Goal: Transaction & Acquisition: Purchase product/service

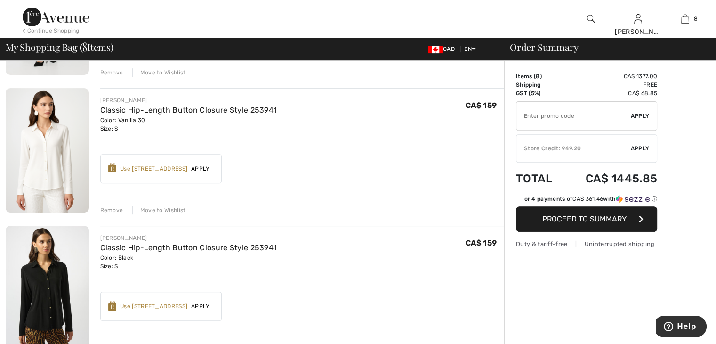
scroll to position [330, 0]
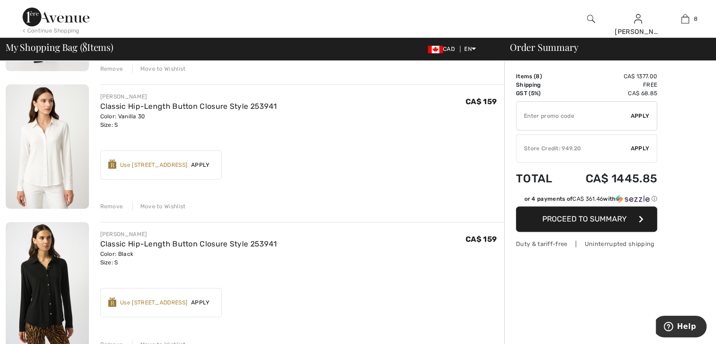
click at [161, 209] on div "Move to Wishlist" at bounding box center [159, 206] width 54 height 8
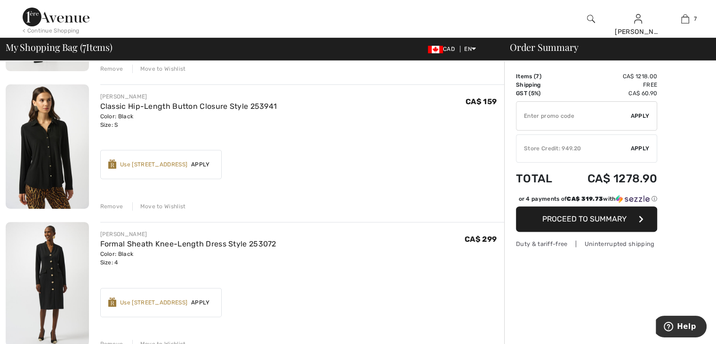
click at [115, 208] on div "Remove" at bounding box center [111, 206] width 23 height 8
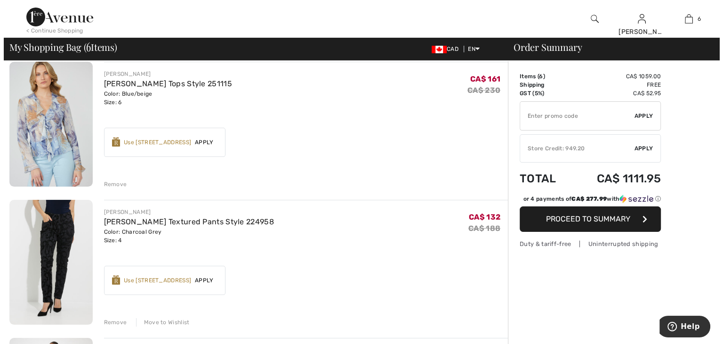
scroll to position [0, 0]
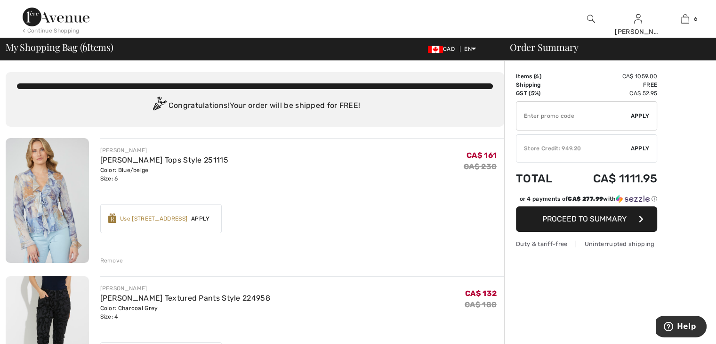
click at [591, 18] on img at bounding box center [591, 18] width 8 height 11
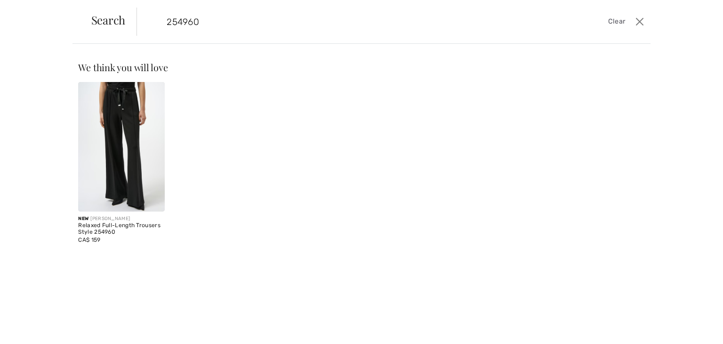
type input "254960"
click at [109, 222] on div "Relaxed Full-Length Trousers Style 254960" at bounding box center [121, 228] width 86 height 13
click at [126, 183] on img at bounding box center [121, 147] width 86 height 130
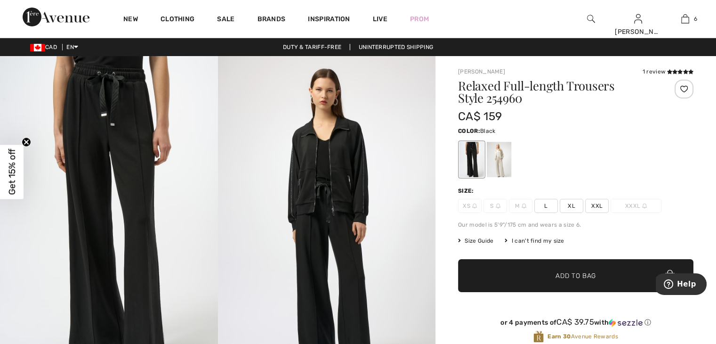
click at [547, 210] on span "L" at bounding box center [547, 206] width 24 height 14
click at [583, 274] on span "Add to Bag" at bounding box center [576, 276] width 41 height 10
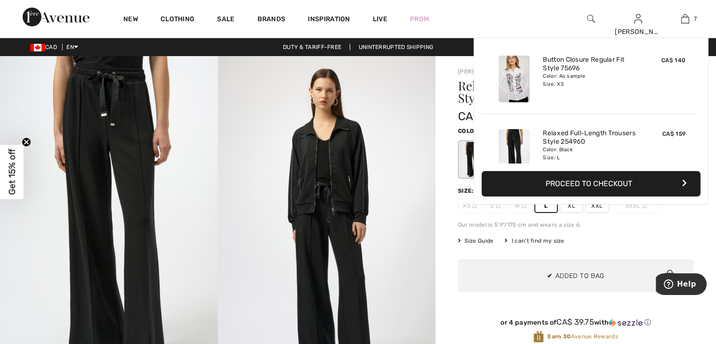
scroll to position [396, 0]
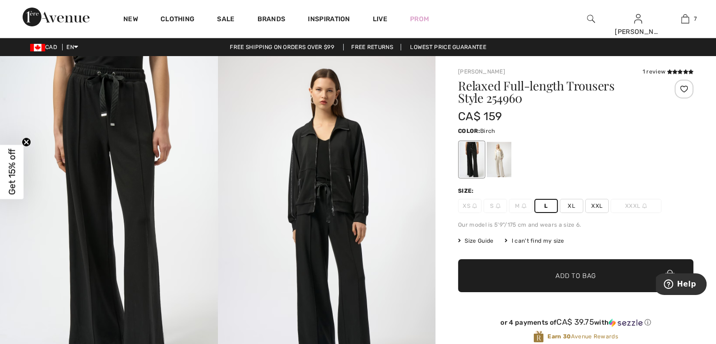
click at [502, 170] on div at bounding box center [499, 159] width 24 height 35
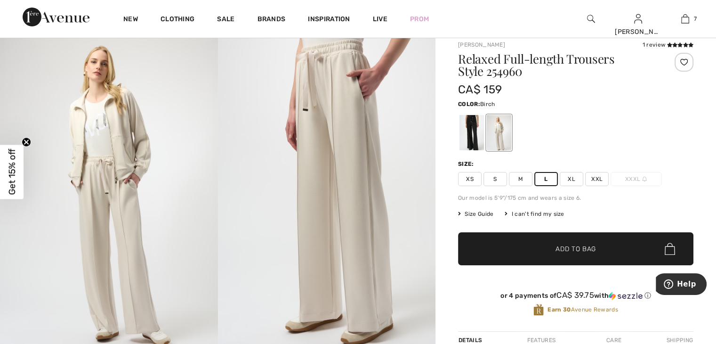
scroll to position [0, 0]
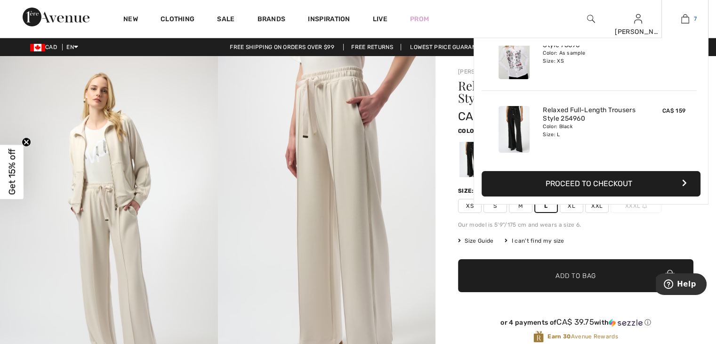
click at [688, 23] on img at bounding box center [685, 18] width 8 height 11
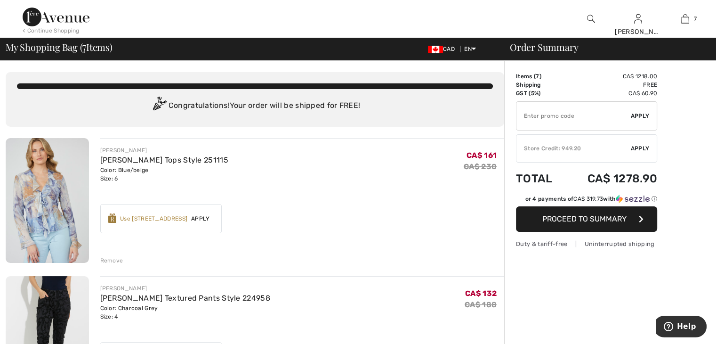
click at [117, 261] on div "Remove" at bounding box center [111, 260] width 23 height 8
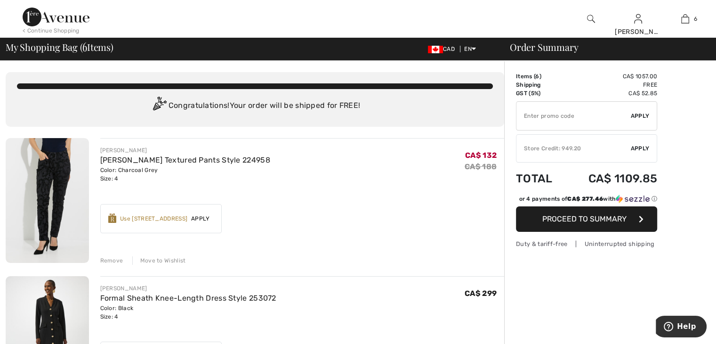
click at [111, 259] on div "Remove" at bounding box center [111, 260] width 23 height 8
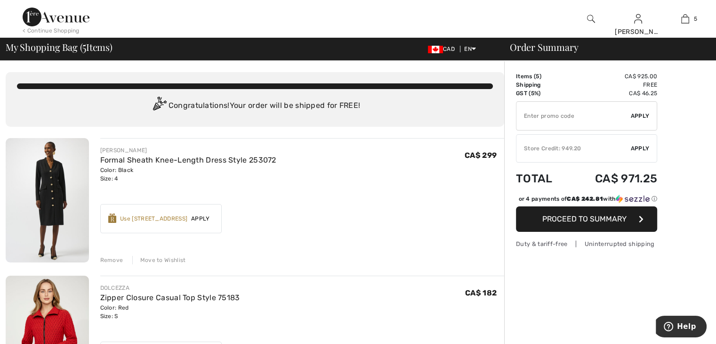
click at [113, 261] on div "Remove" at bounding box center [111, 260] width 23 height 8
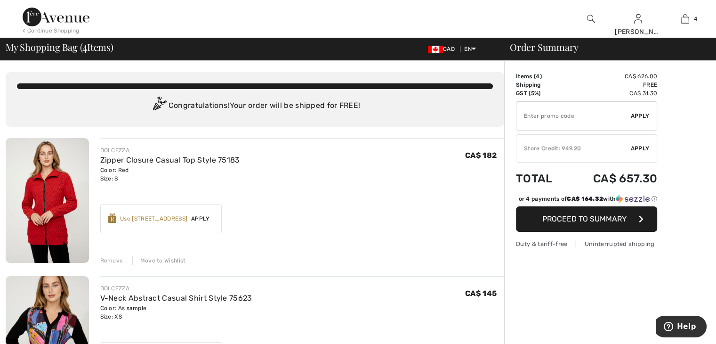
click at [115, 263] on div "Remove" at bounding box center [111, 260] width 23 height 8
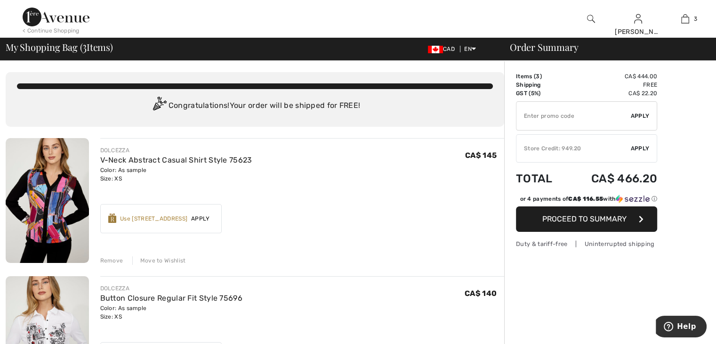
click at [109, 261] on div "Remove" at bounding box center [111, 260] width 23 height 8
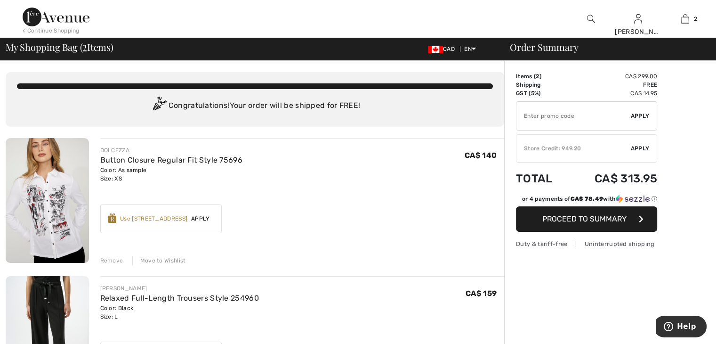
click at [116, 259] on div "Remove" at bounding box center [111, 260] width 23 height 8
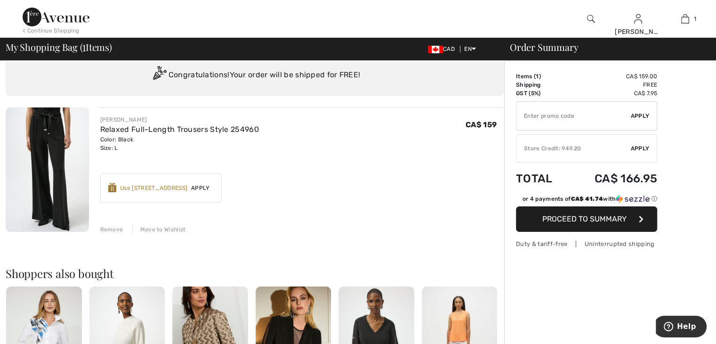
scroll to position [47, 0]
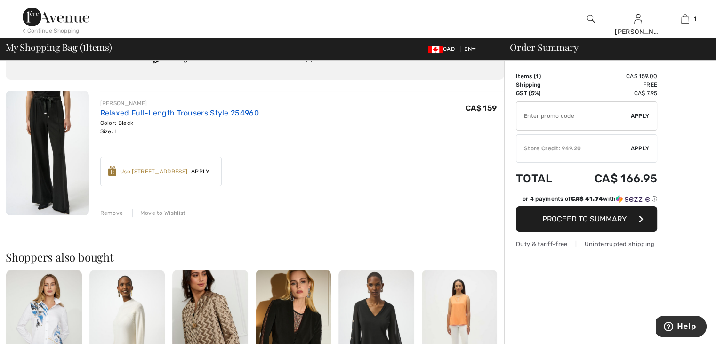
click at [224, 114] on link "Relaxed Full-Length Trousers Style 254960" at bounding box center [179, 112] width 159 height 9
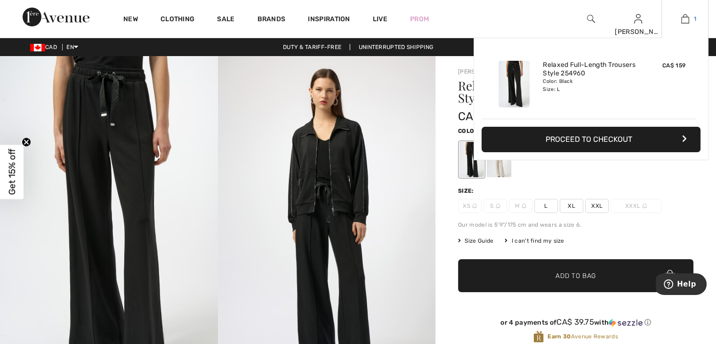
click at [687, 19] on img at bounding box center [685, 18] width 8 height 11
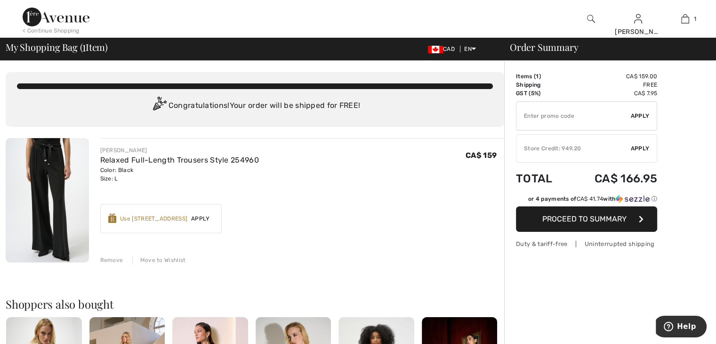
click at [580, 216] on span "Proceed to Summary" at bounding box center [585, 218] width 84 height 9
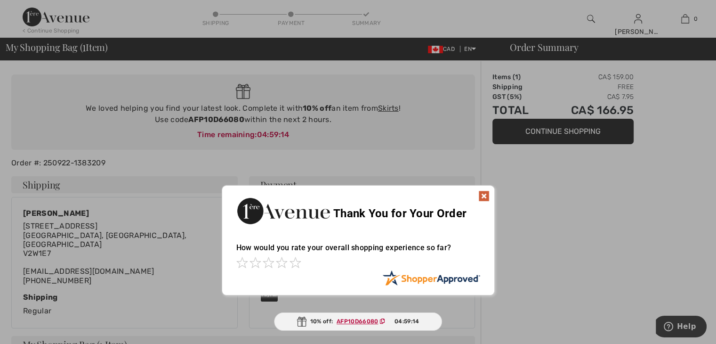
scroll to position [104, 0]
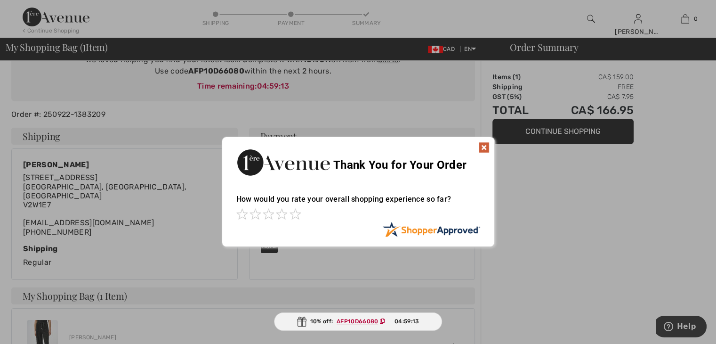
click at [484, 147] on img at bounding box center [484, 147] width 11 height 11
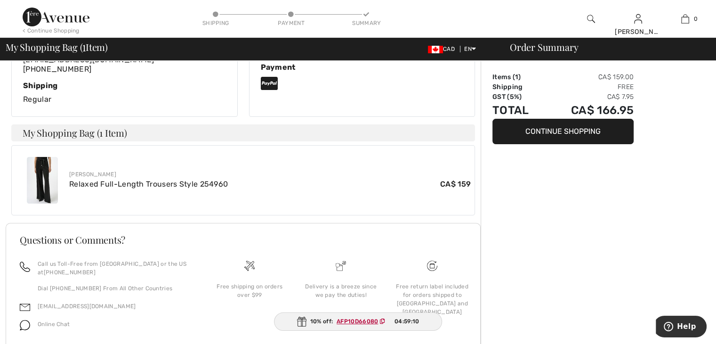
scroll to position [292, 0]
